Goal: Information Seeking & Learning: Learn about a topic

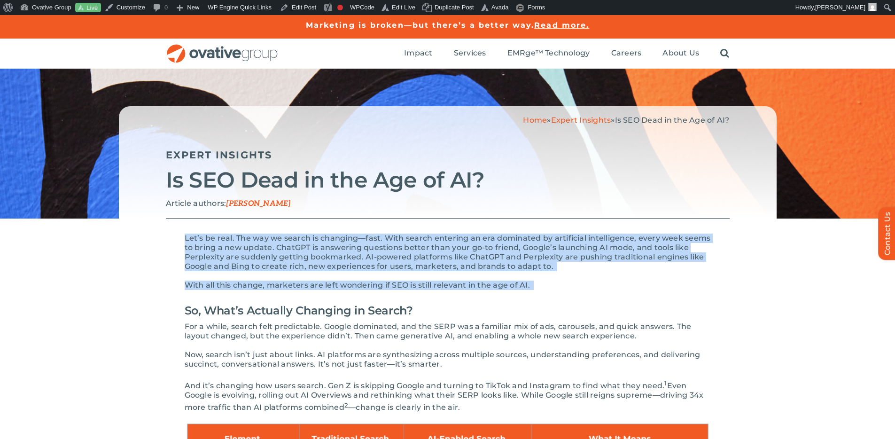
drag, startPoint x: 186, startPoint y: 236, endPoint x: 217, endPoint y: 303, distance: 73.6
click at [244, 264] on span "Let’s be real. The way we search is changing—fast. With search entering an era …" at bounding box center [448, 251] width 526 height 37
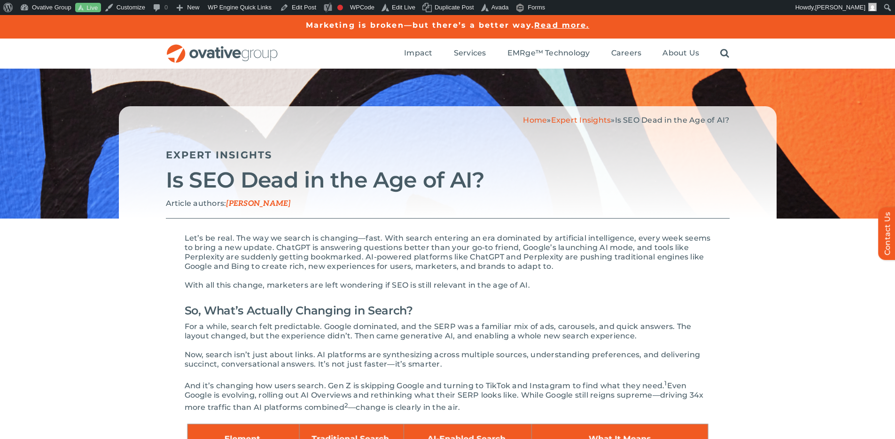
click at [629, 202] on p "Article authors: Scott Dodge" at bounding box center [448, 204] width 564 height 10
click at [448, 241] on span "Let’s be real. The way we search is changing—fast. With search entering an era …" at bounding box center [448, 251] width 526 height 37
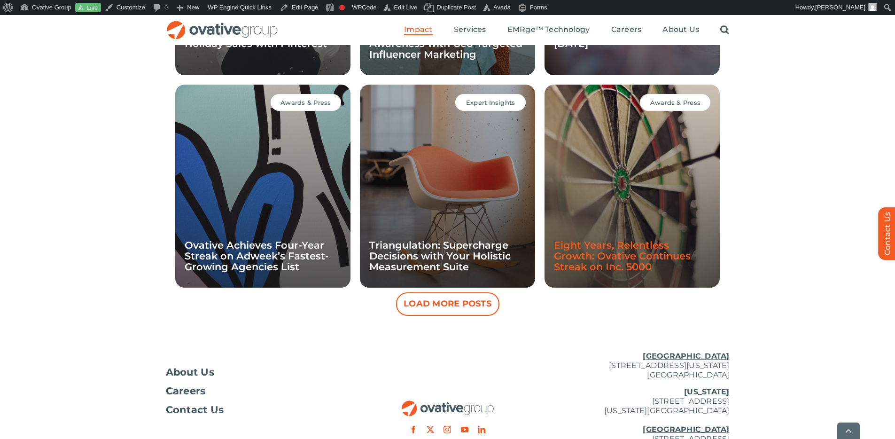
scroll to position [936, 0]
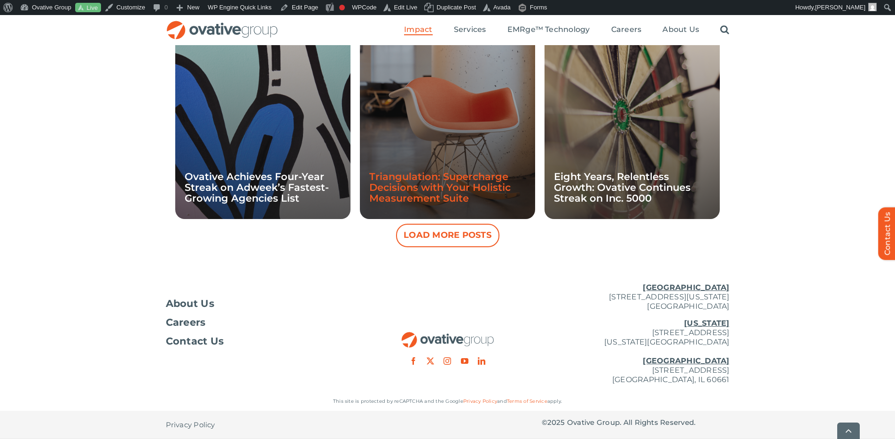
click at [490, 174] on link "Triangulation: Supercharge Decisions with Your Holistic Measurement Suite" at bounding box center [439, 187] width 141 height 33
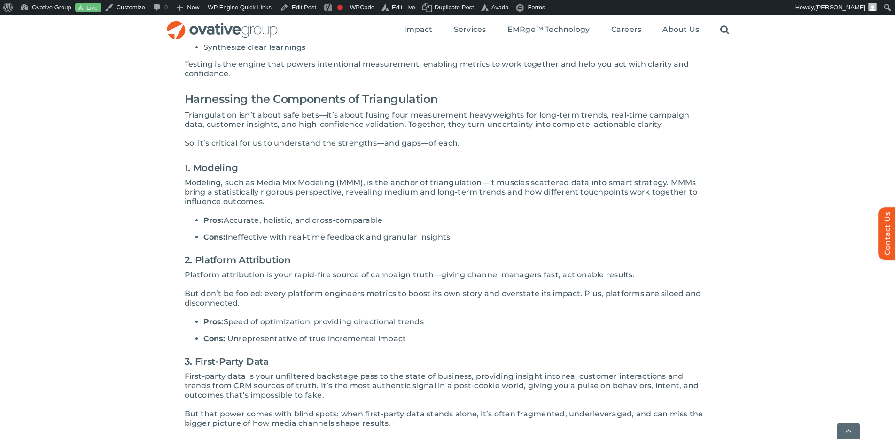
scroll to position [453, 0]
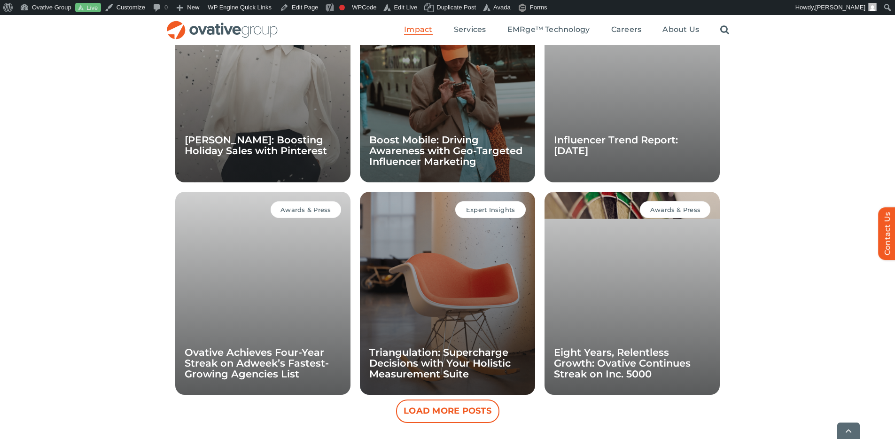
scroll to position [769, 0]
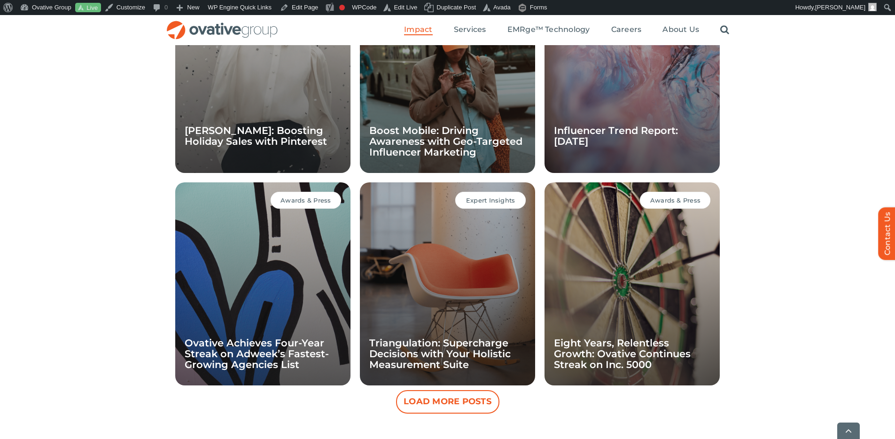
click at [464, 399] on button "Load More Posts" at bounding box center [447, 401] width 103 height 23
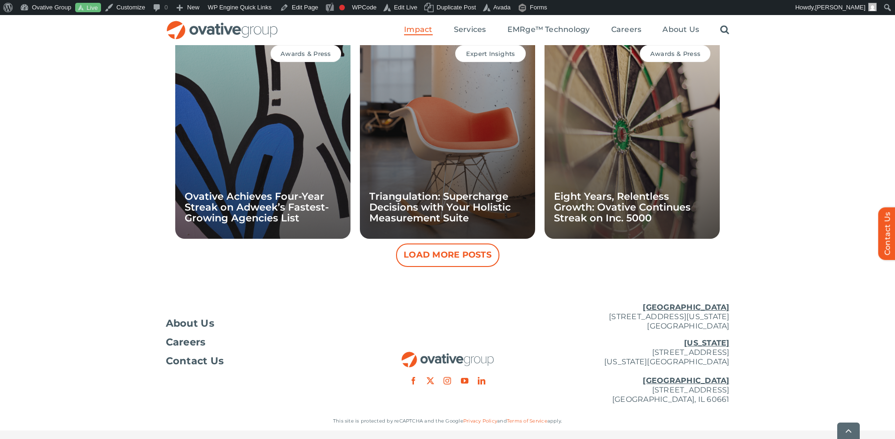
scroll to position [936, 0]
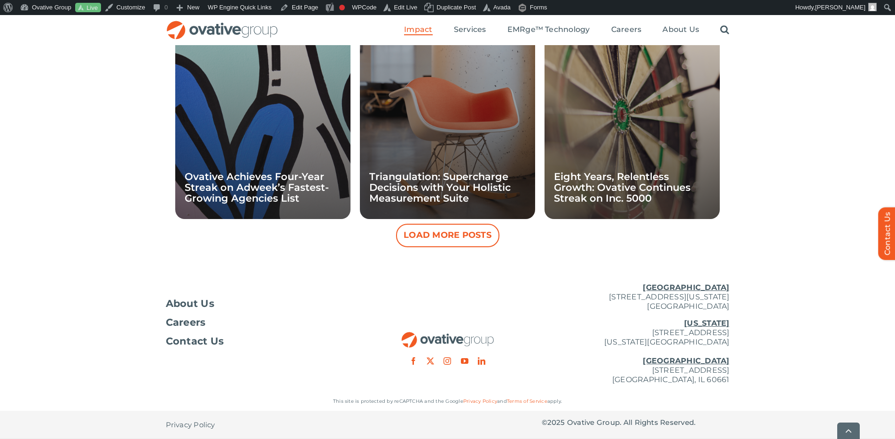
click at [469, 233] on button "Load More Posts" at bounding box center [447, 235] width 103 height 23
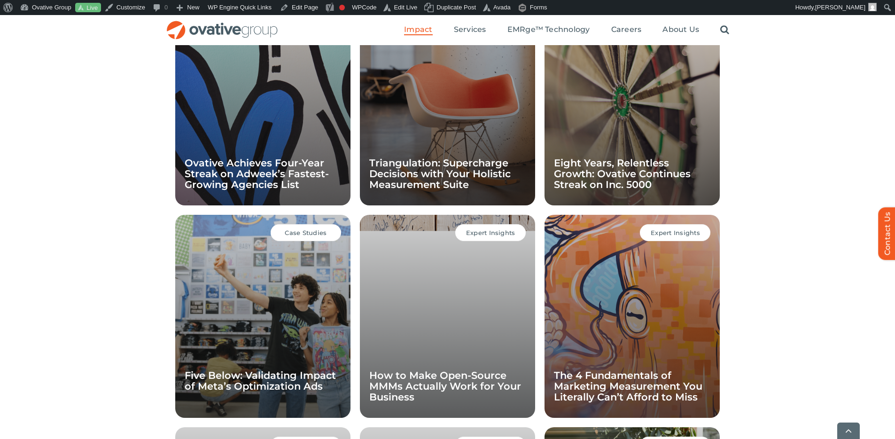
scroll to position [997, 0]
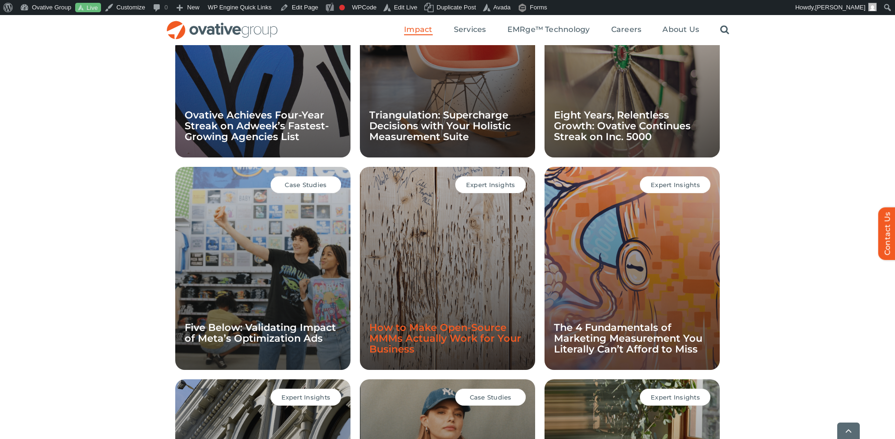
click at [468, 341] on link "How to Make Open-Source MMMs Actually Work for Your Business" at bounding box center [445, 337] width 152 height 33
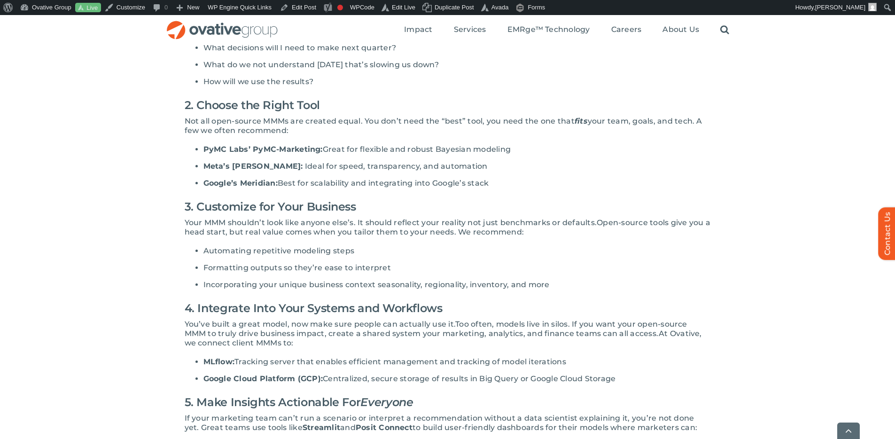
scroll to position [424, 0]
click at [767, 138] on div "Open-source Media Mix Modeling (MMM) tools are everywhere right now and with go…" at bounding box center [447, 411] width 895 height 1186
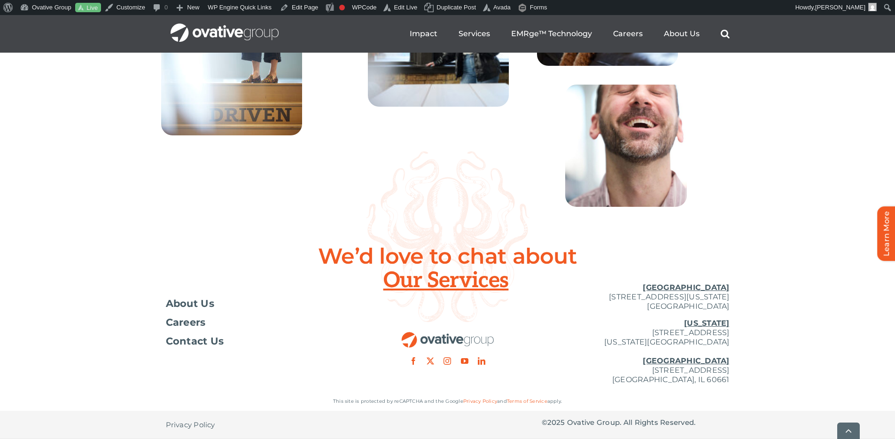
scroll to position [3417, 0]
click at [771, 274] on div "We’d love to chat about Our Services" at bounding box center [447, 283] width 895 height 78
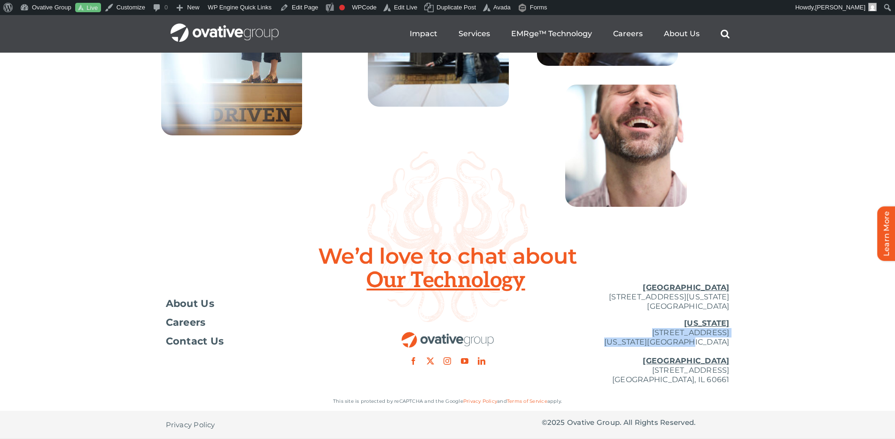
drag, startPoint x: 732, startPoint y: 339, endPoint x: 621, endPoint y: 331, distance: 111.6
click at [621, 331] on div "Toggle Navigation About Us Careers Contact Us [GEOGRAPHIC_DATA] [STREET_ADDRESS…" at bounding box center [447, 333] width 895 height 116
copy p "[STREET_ADDRESS][US_STATE]"
